Goal: Task Accomplishment & Management: Manage account settings

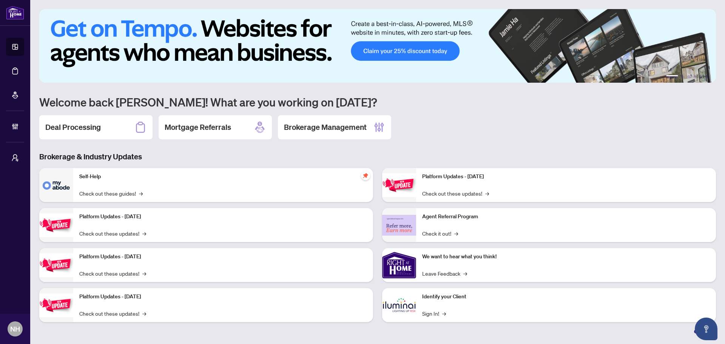
click at [89, 139] on div "Deal Processing" at bounding box center [95, 127] width 113 height 24
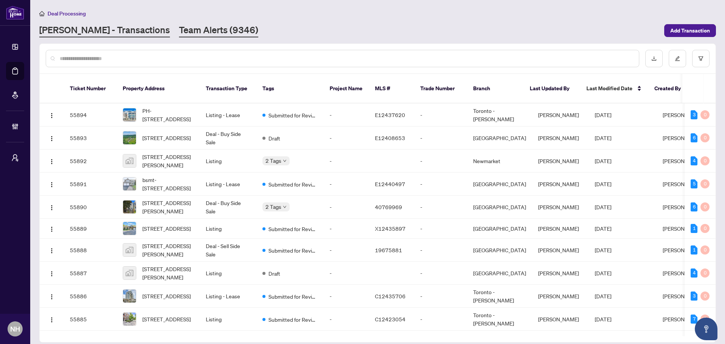
click at [179, 36] on link "Team Alerts (9346)" at bounding box center [218, 31] width 79 height 14
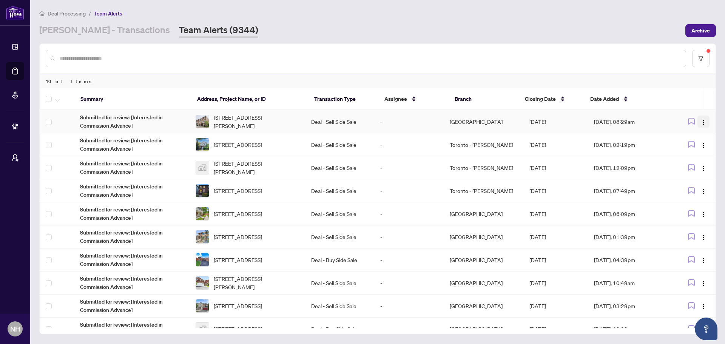
click at [702, 120] on img "button" at bounding box center [703, 122] width 6 height 6
click at [675, 163] on span "Complete Item" at bounding box center [683, 160] width 35 height 8
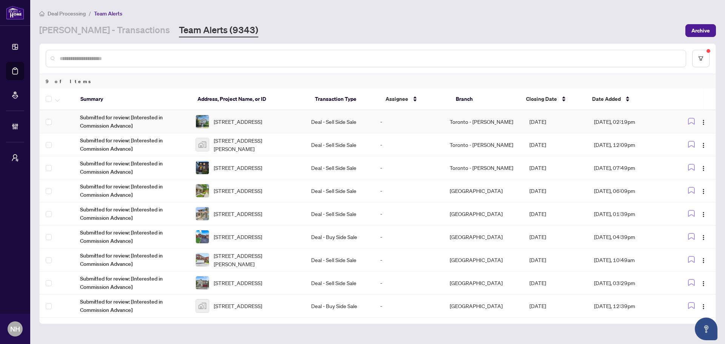
click at [321, 122] on td "Deal - Sell Side Sale" at bounding box center [339, 121] width 69 height 23
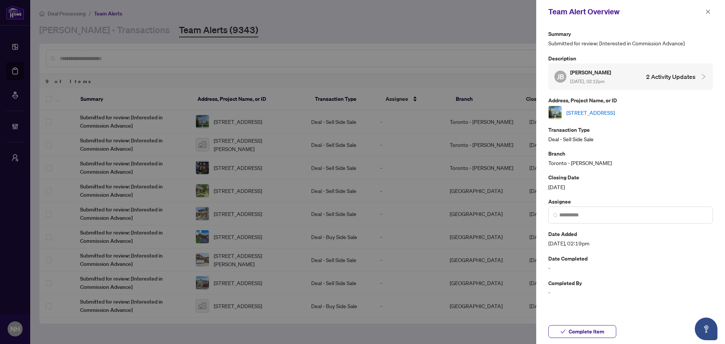
click at [598, 109] on link "[STREET_ADDRESS]" at bounding box center [590, 112] width 48 height 8
click at [705, 12] on icon "close" at bounding box center [707, 11] width 5 height 5
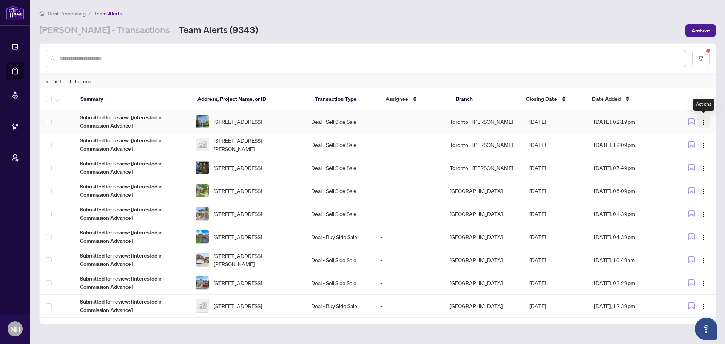
click at [703, 120] on img "button" at bounding box center [703, 122] width 6 height 6
click at [687, 161] on span "Complete Item" at bounding box center [685, 160] width 35 height 8
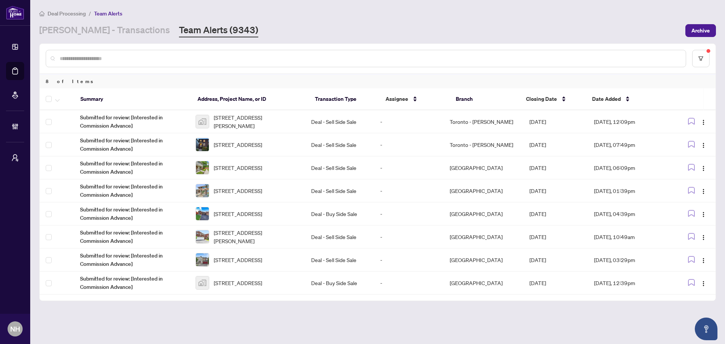
click at [103, 21] on div "Deal Processing / Team Alerts [PERSON_NAME] - Transactions Team Alerts (9343) A…" at bounding box center [377, 23] width 676 height 28
click at [117, 29] on link "[PERSON_NAME] - Transactions" at bounding box center [104, 31] width 131 height 14
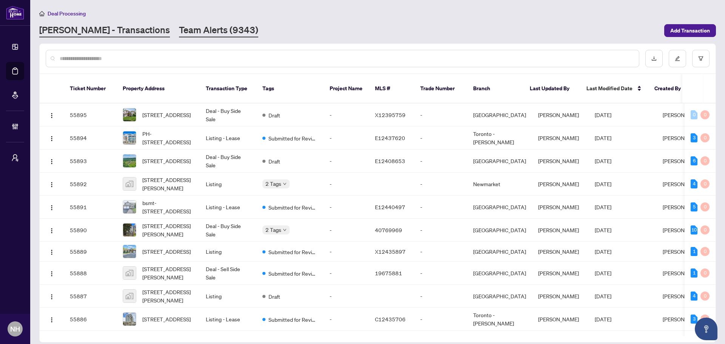
click at [179, 27] on link "Team Alerts (9343)" at bounding box center [218, 31] width 79 height 14
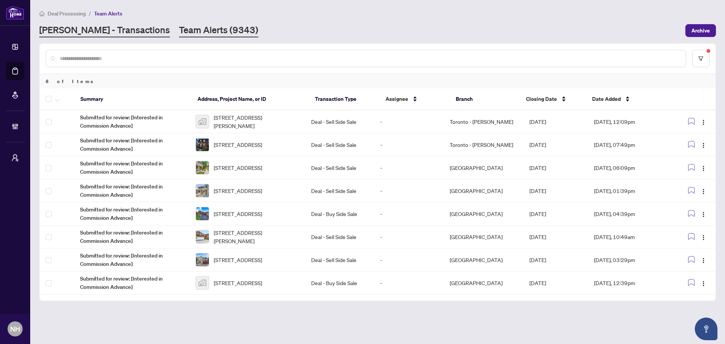
click at [75, 35] on link "[PERSON_NAME] - Transactions" at bounding box center [104, 31] width 131 height 14
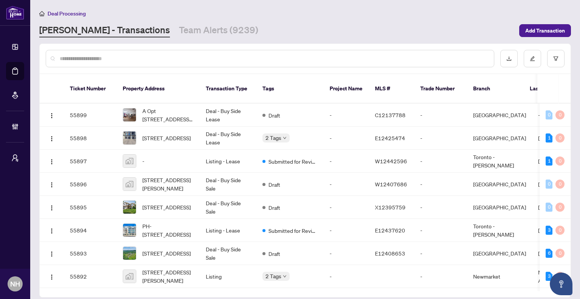
click at [153, 59] on input "text" at bounding box center [274, 58] width 428 height 8
paste input "**********"
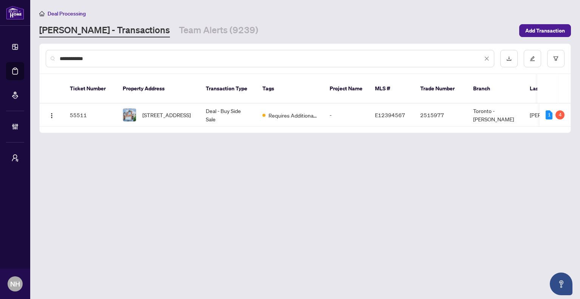
type input "**********"
drag, startPoint x: 152, startPoint y: 109, endPoint x: 159, endPoint y: 110, distance: 6.8
click at [153, 111] on span "[STREET_ADDRESS]" at bounding box center [166, 115] width 48 height 8
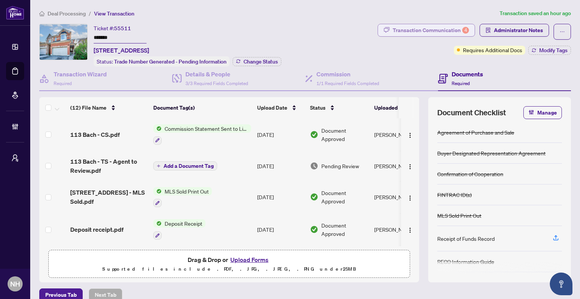
click at [427, 29] on div "Transaction Communication 4" at bounding box center [431, 30] width 76 height 12
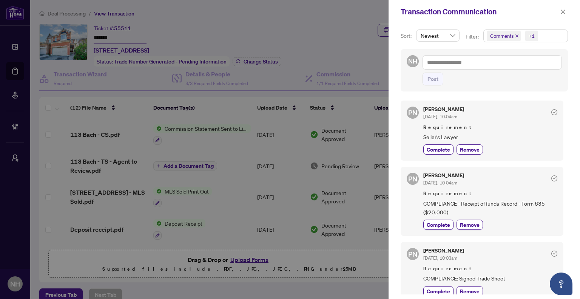
click at [517, 35] on icon "close" at bounding box center [517, 36] width 4 height 4
drag, startPoint x: 415, startPoint y: 132, endPoint x: 461, endPoint y: 135, distance: 45.7
click at [461, 135] on div "PN [PERSON_NAME] [DATE], 10:04am Requirement Seller's Lawyer Complete Remove" at bounding box center [481, 130] width 163 height 60
copy span "Seller's Lawyer"
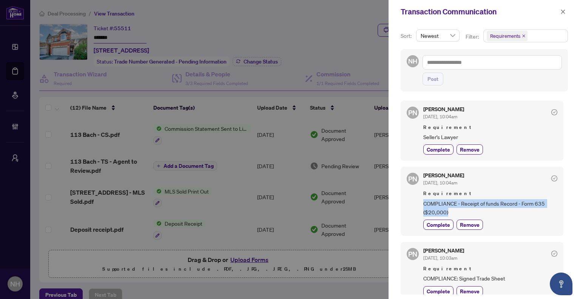
drag, startPoint x: 422, startPoint y: 202, endPoint x: 460, endPoint y: 211, distance: 39.2
click at [460, 211] on div "PN [PERSON_NAME] [DATE], 10:04am Requirement COMPLIANCE - Receipt of funds Reco…" at bounding box center [481, 200] width 163 height 69
copy span "COMPLIANCE - Receipt of funds Record - Form 635 ($20,000)"
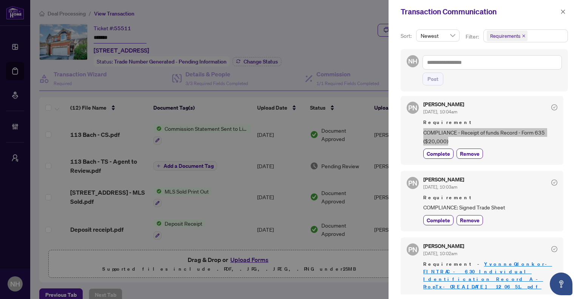
scroll to position [75, 0]
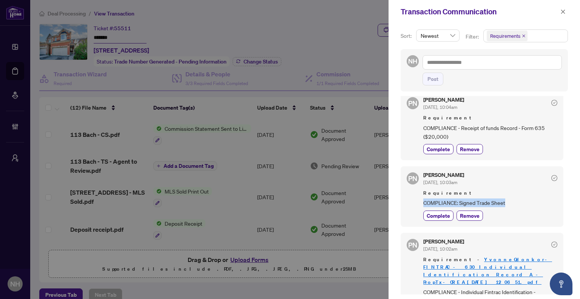
drag, startPoint x: 420, startPoint y: 198, endPoint x: 509, endPoint y: 199, distance: 89.1
click at [509, 199] on div "PN [PERSON_NAME] [DATE], 10:03am Requirement COMPLIANCE: Signed Trade Sheet Com…" at bounding box center [481, 196] width 163 height 60
copy span "COMPLIANCE: Signed Trade Sheet"
click at [561, 11] on icon "close" at bounding box center [562, 11] width 5 height 5
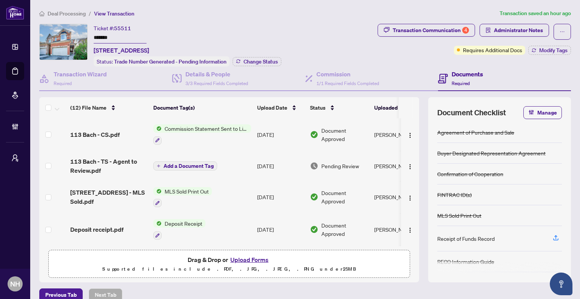
click at [80, 14] on span "Deal Processing" at bounding box center [67, 13] width 38 height 7
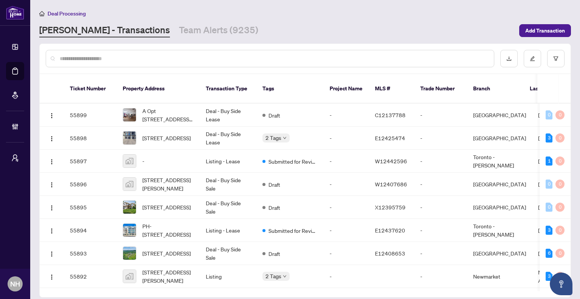
click at [160, 61] on input "text" at bounding box center [274, 58] width 428 height 8
paste input "**********"
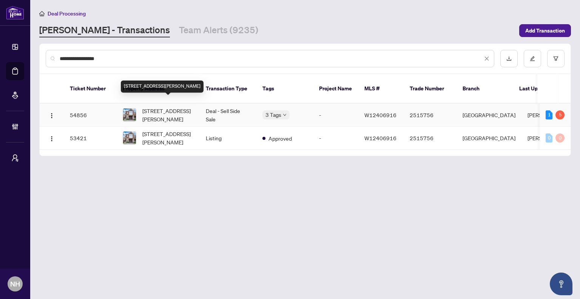
type input "**********"
click at [186, 106] on span "[STREET_ADDRESS][PERSON_NAME]" at bounding box center [167, 114] width 51 height 17
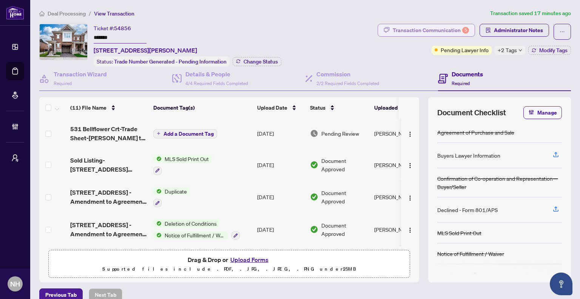
click at [423, 32] on div "Transaction Communication 5" at bounding box center [431, 30] width 76 height 12
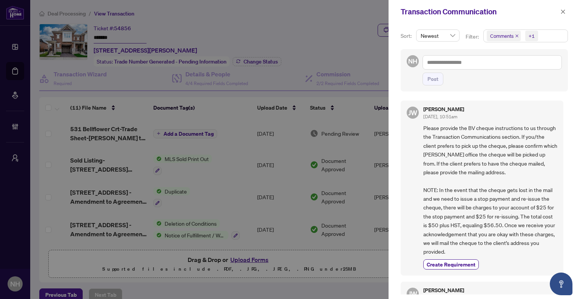
click at [516, 35] on icon "close" at bounding box center [517, 36] width 4 height 4
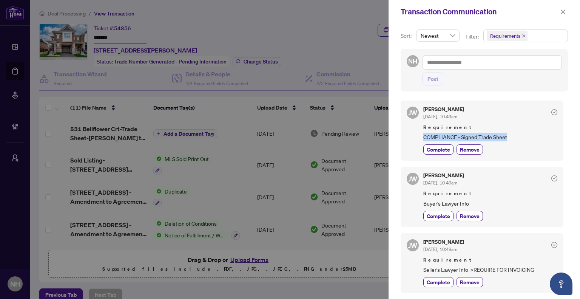
drag, startPoint x: 421, startPoint y: 133, endPoint x: 514, endPoint y: 140, distance: 93.5
click at [514, 140] on div "[PERSON_NAME] [DATE], 10:49am Requirement COMPLIANCE - Signed Trade Sheet Compl…" at bounding box center [481, 130] width 163 height 60
copy span "COMPLIANCE - Signed Trade Sheet"
drag, startPoint x: 422, startPoint y: 202, endPoint x: 471, endPoint y: 200, distance: 49.5
click at [471, 200] on div "[PERSON_NAME] [DATE], 10:49am Requirement Buyer's Lawyer Info Complete Remove" at bounding box center [481, 196] width 163 height 60
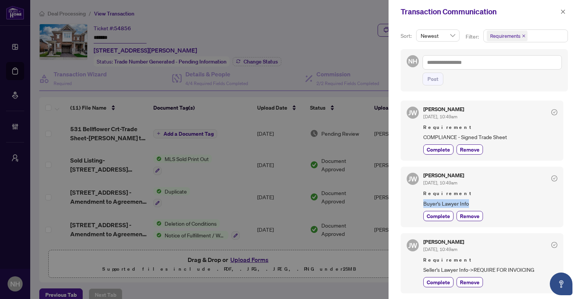
copy span "Buyer's Lawyer Info"
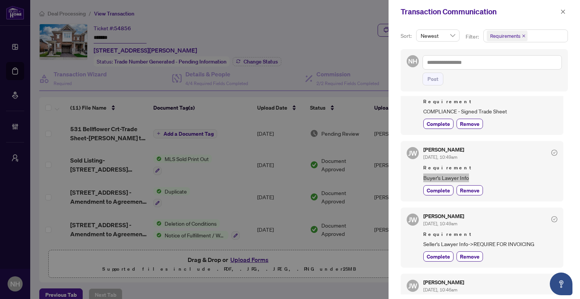
scroll to position [113, 0]
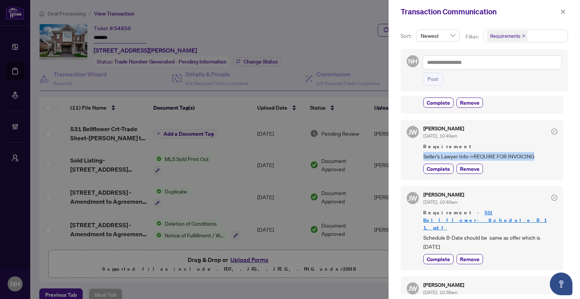
drag, startPoint x: 434, startPoint y: 154, endPoint x: 539, endPoint y: 157, distance: 105.0
click at [539, 157] on div "[PERSON_NAME] [DATE], 10:49am Requirement Seller's Lawyer Info->REQUIRE FOR INV…" at bounding box center [481, 150] width 163 height 60
copy span "Seller's Lawyer Info->REQUIRE FOR INVOICING"
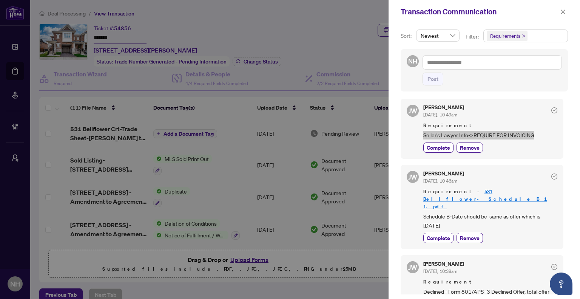
scroll to position [146, 0]
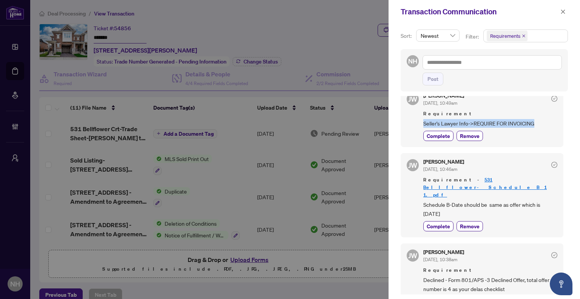
drag, startPoint x: 420, startPoint y: 188, endPoint x: 483, endPoint y: 196, distance: 63.1
click at [457, 197] on div "[PERSON_NAME] [DATE], 10:46am Requirement - 531 Bellflower- Schedule B 1 1.pdf …" at bounding box center [481, 195] width 163 height 84
copy span "Schedule B-Date should be same as offer which is [DATE]"
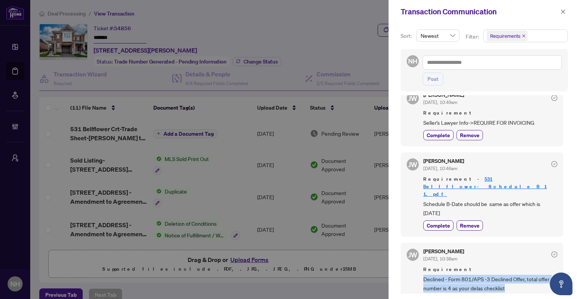
drag, startPoint x: 422, startPoint y: 260, endPoint x: 514, endPoint y: 274, distance: 93.0
click at [514, 274] on div "[PERSON_NAME] [DATE], 10:38am Requirement Declined - Form 801/APS -3 Declined O…" at bounding box center [481, 276] width 163 height 69
copy span "Declined - Form 801/APS -3 Declined Offer, total offer number is 4 as your dela…"
click at [562, 11] on icon "close" at bounding box center [562, 11] width 5 height 5
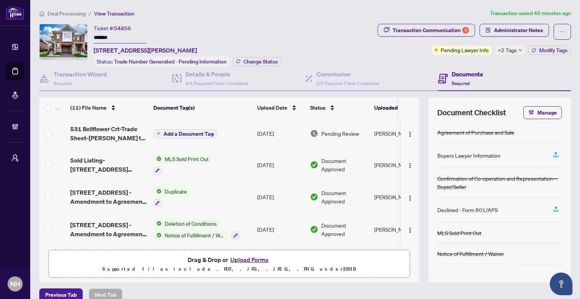
click at [65, 12] on span "Deal Processing" at bounding box center [67, 13] width 38 height 7
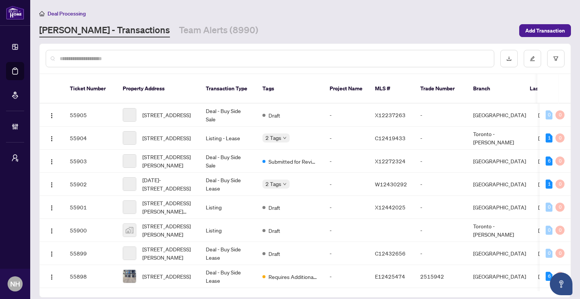
click at [128, 60] on input "text" at bounding box center [274, 58] width 428 height 8
paste input "**********"
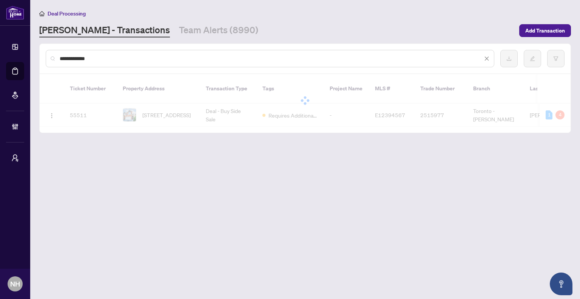
type input "**********"
click at [176, 111] on span "[STREET_ADDRESS]" at bounding box center [166, 115] width 48 height 8
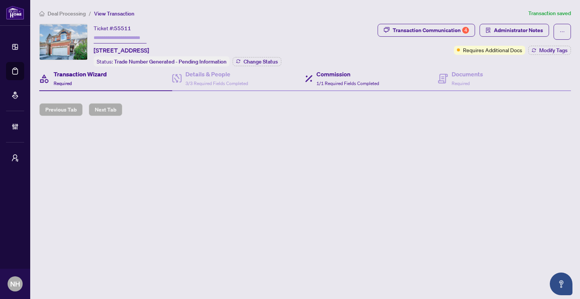
type input "*******"
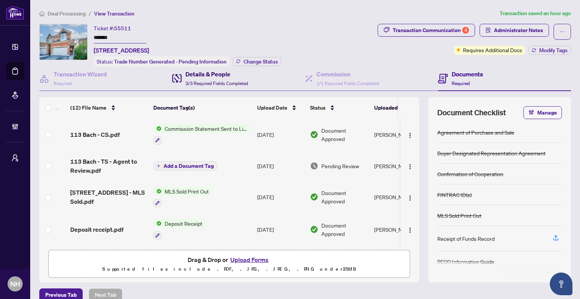
drag, startPoint x: 208, startPoint y: 79, endPoint x: 216, endPoint y: 90, distance: 13.8
click at [208, 80] on span "3/3 Required Fields Completed" at bounding box center [216, 83] width 63 height 6
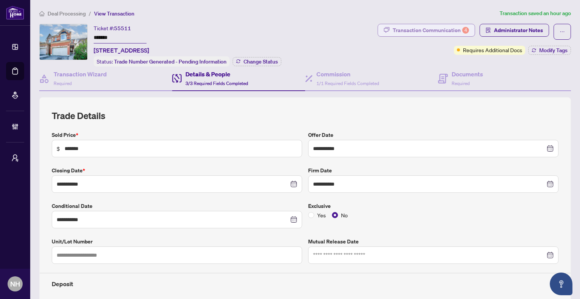
click at [421, 30] on div "Transaction Communication 4" at bounding box center [431, 30] width 76 height 12
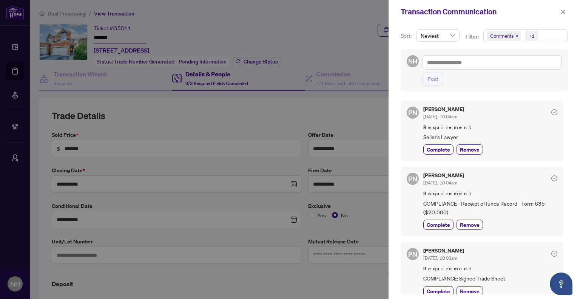
click at [516, 35] on icon "close" at bounding box center [517, 36] width 4 height 4
click at [562, 14] on icon "close" at bounding box center [562, 11] width 5 height 5
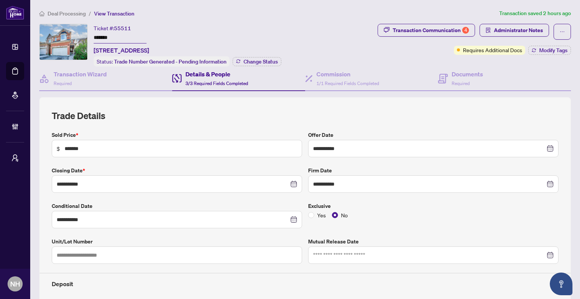
click at [71, 10] on span "Deal Processing" at bounding box center [67, 13] width 38 height 7
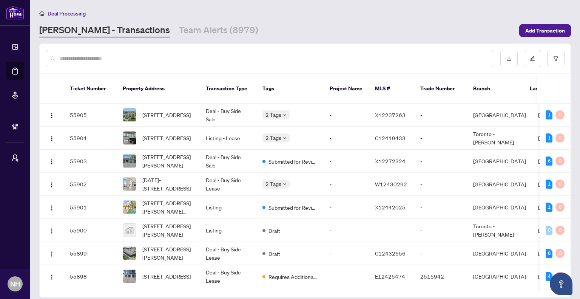
click at [114, 52] on div at bounding box center [270, 58] width 448 height 17
click at [113, 60] on input "text" at bounding box center [274, 58] width 428 height 8
paste input "**********"
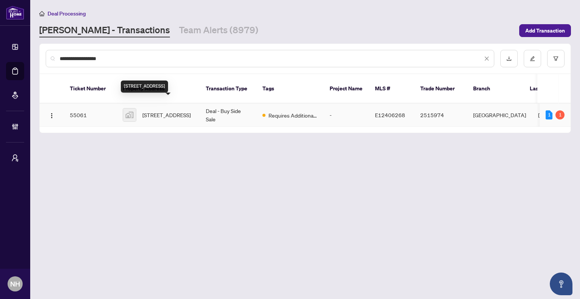
type input "**********"
click at [180, 111] on span "[STREET_ADDRESS]" at bounding box center [166, 115] width 48 height 8
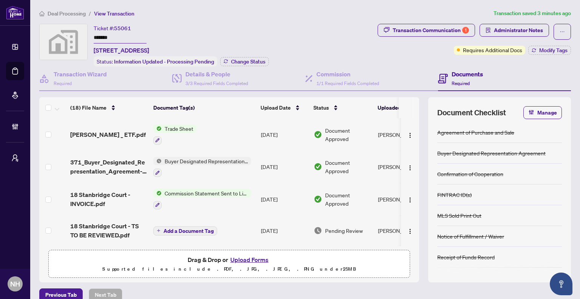
scroll to position [68, 0]
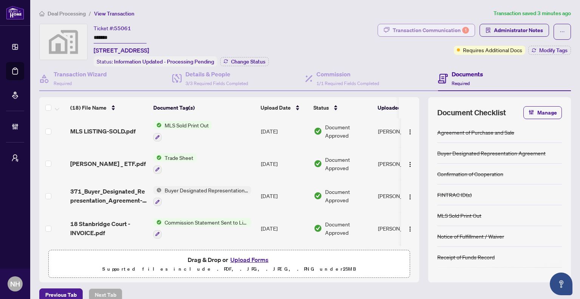
click at [399, 32] on div "Transaction Communication 1" at bounding box center [431, 30] width 76 height 12
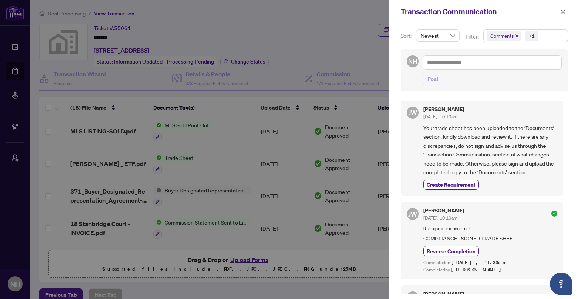
click at [515, 36] on icon "close" at bounding box center [517, 36] width 4 height 4
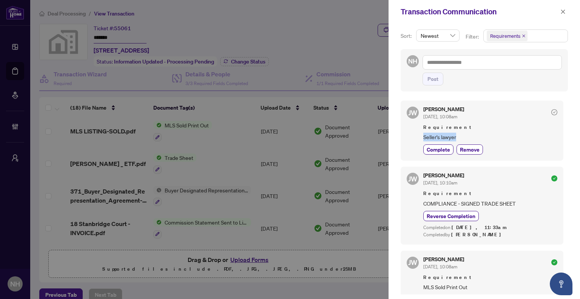
drag, startPoint x: 425, startPoint y: 134, endPoint x: 464, endPoint y: 133, distance: 38.5
click at [462, 135] on div "[PERSON_NAME] [DATE], 10:08am Requirement Seller's lawyer Complete Remove" at bounding box center [481, 130] width 163 height 60
copy span "Seller's lawyer"
drag, startPoint x: 564, startPoint y: 13, endPoint x: 560, endPoint y: 16, distance: 4.8
click at [564, 13] on icon "close" at bounding box center [562, 11] width 5 height 5
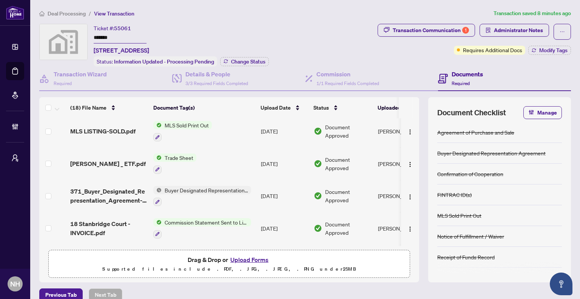
click at [69, 11] on span "Deal Processing" at bounding box center [67, 13] width 38 height 7
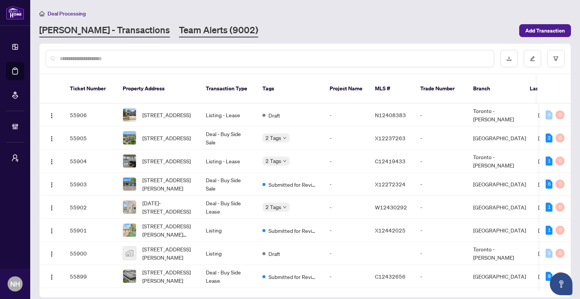
click at [179, 30] on link "Team Alerts (9002)" at bounding box center [218, 31] width 79 height 14
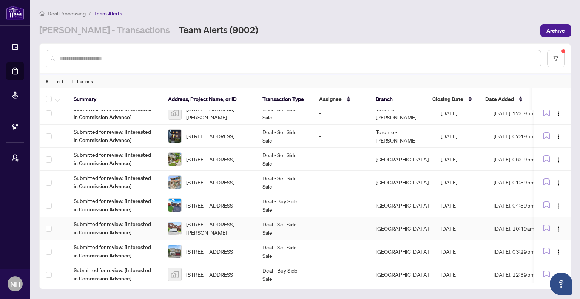
scroll to position [14, 0]
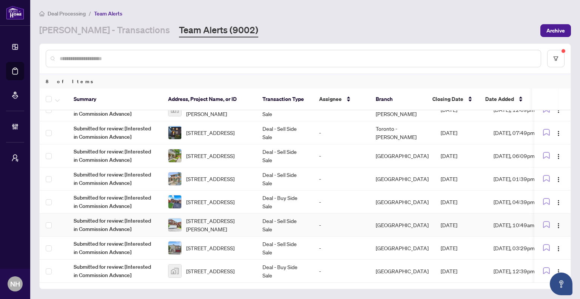
click at [215, 220] on span "[STREET_ADDRESS][PERSON_NAME]" at bounding box center [218, 224] width 64 height 17
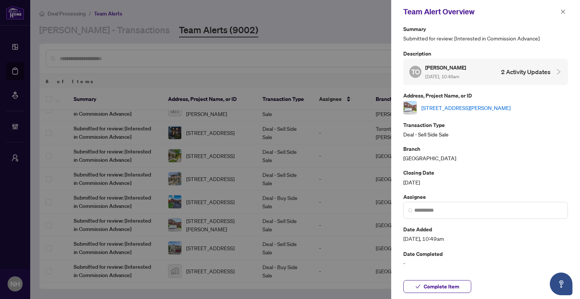
scroll to position [0, 0]
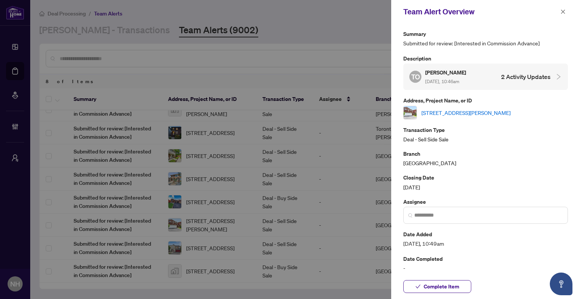
click at [485, 112] on link "[STREET_ADDRESS][PERSON_NAME]" at bounding box center [465, 112] width 89 height 8
click at [561, 14] on icon "close" at bounding box center [562, 11] width 5 height 5
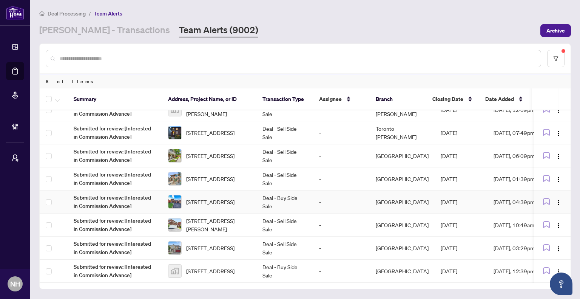
click at [270, 199] on td "Deal - Buy Side Sale" at bounding box center [284, 201] width 57 height 23
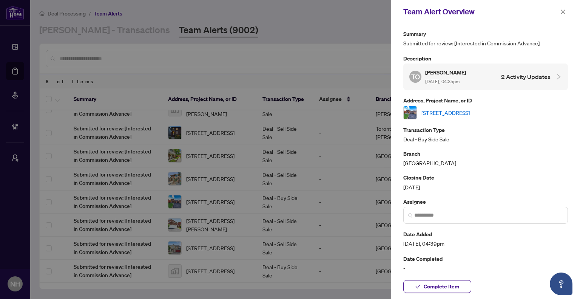
click at [446, 110] on link "[STREET_ADDRESS]" at bounding box center [445, 112] width 48 height 8
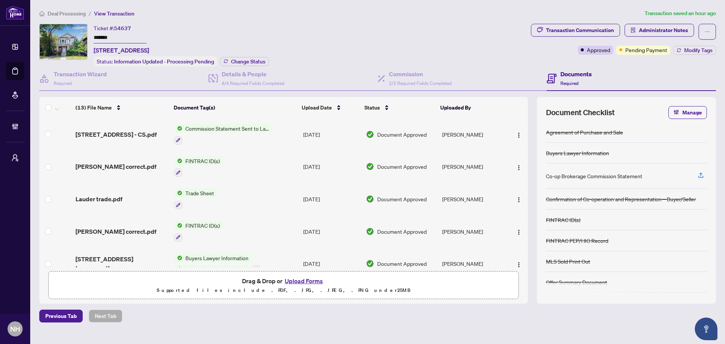
drag, startPoint x: 116, startPoint y: 39, endPoint x: 93, endPoint y: 37, distance: 22.7
click at [93, 37] on div "Ticket #: 54637 ******* 6 Lauder Ave, Toronto, Ontario M6H 3E3, Canada Status: …" at bounding box center [283, 45] width 488 height 43
drag, startPoint x: 92, startPoint y: 48, endPoint x: 228, endPoint y: 50, distance: 135.5
click at [228, 50] on div "Ticket #: 54637 ******* 6 Lauder Ave, Toronto, Ontario M6H 3E3, Canada Status: …" at bounding box center [283, 45] width 488 height 43
copy span "[STREET_ADDRESS]"
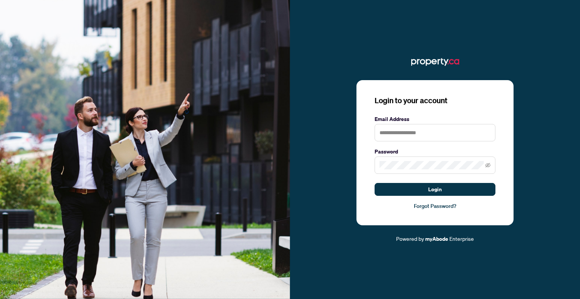
click at [487, 133] on keeper-lock "Open Keeper Popup" at bounding box center [486, 132] width 9 height 9
click at [487, 131] on keeper-lock "Open Keeper Popup" at bounding box center [486, 132] width 9 height 9
type input "**********"
drag, startPoint x: 458, startPoint y: 191, endPoint x: 459, endPoint y: 181, distance: 9.5
click at [458, 191] on button "Login" at bounding box center [434, 189] width 121 height 13
